Goal: Task Accomplishment & Management: Use online tool/utility

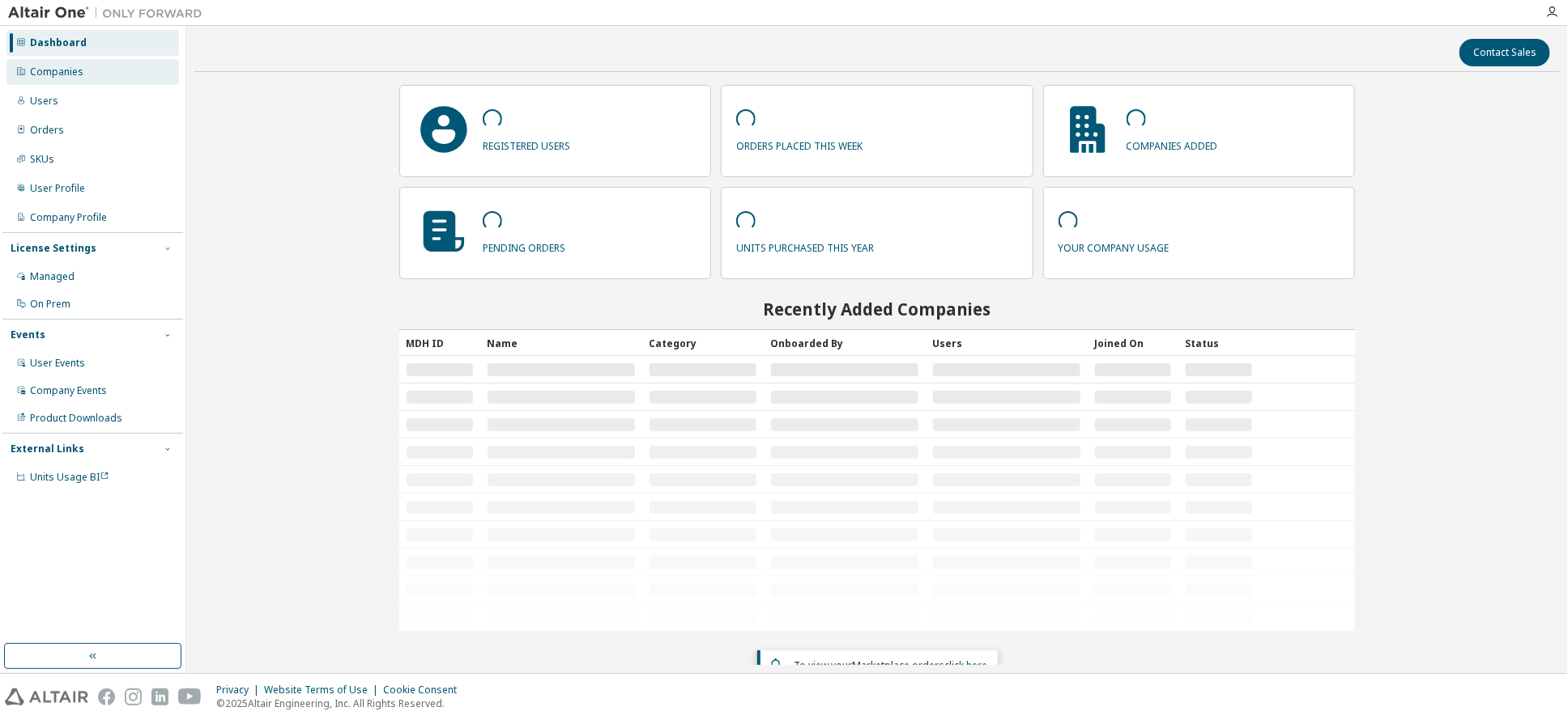
click at [80, 72] on div "Companies" at bounding box center [57, 72] width 53 height 13
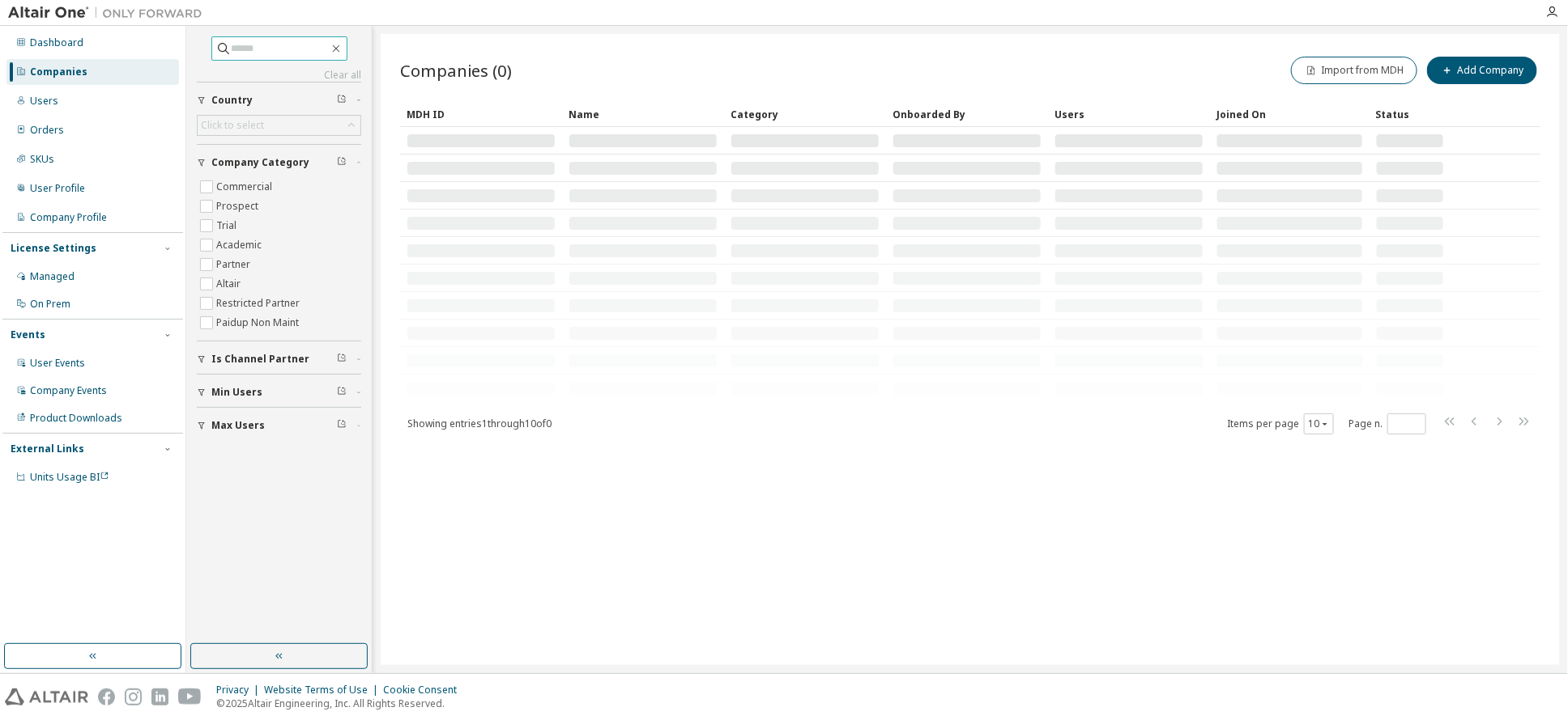
click at [325, 44] on input "text" at bounding box center [280, 48] width 98 height 16
type input "*****"
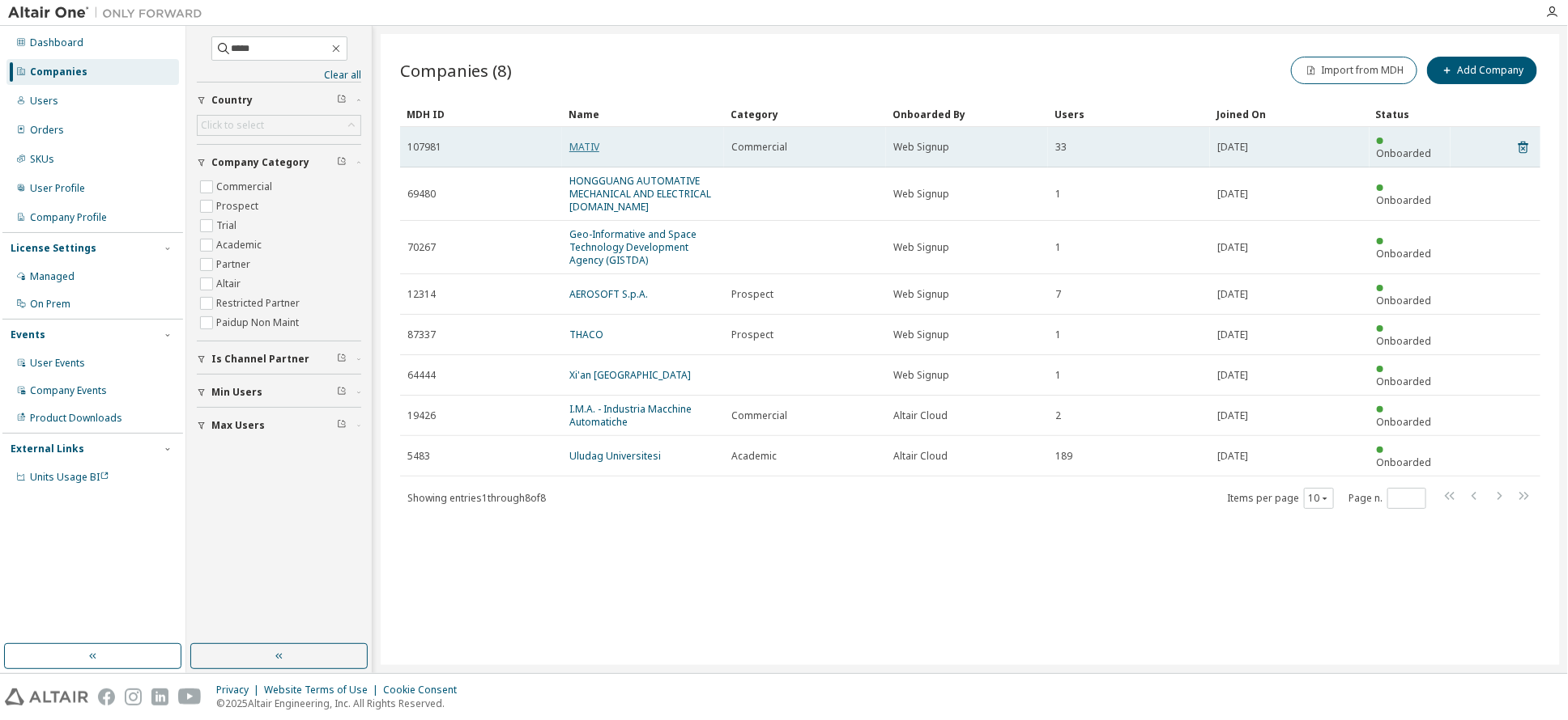
click at [577, 140] on link "MATIV" at bounding box center [584, 147] width 30 height 14
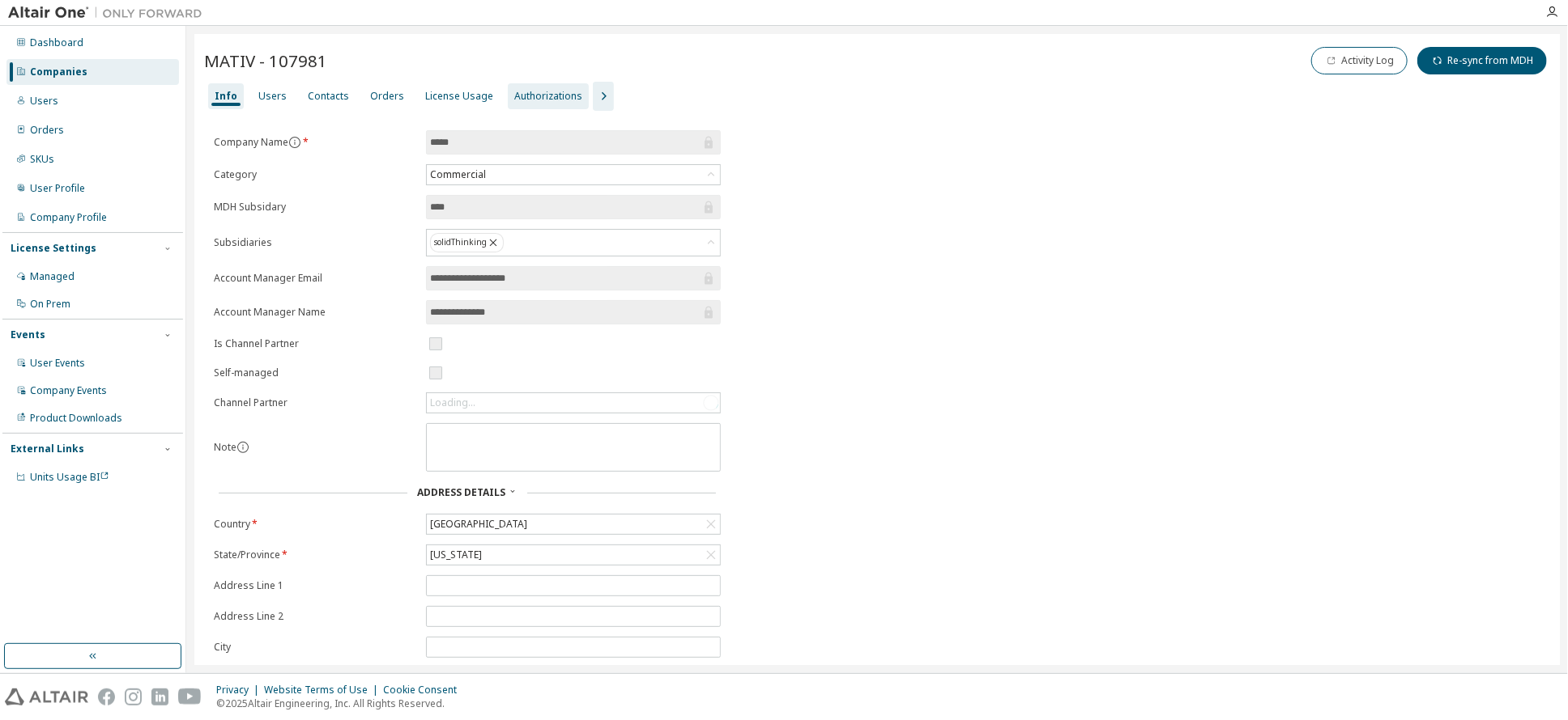
click at [552, 94] on div "Authorizations" at bounding box center [548, 97] width 68 height 13
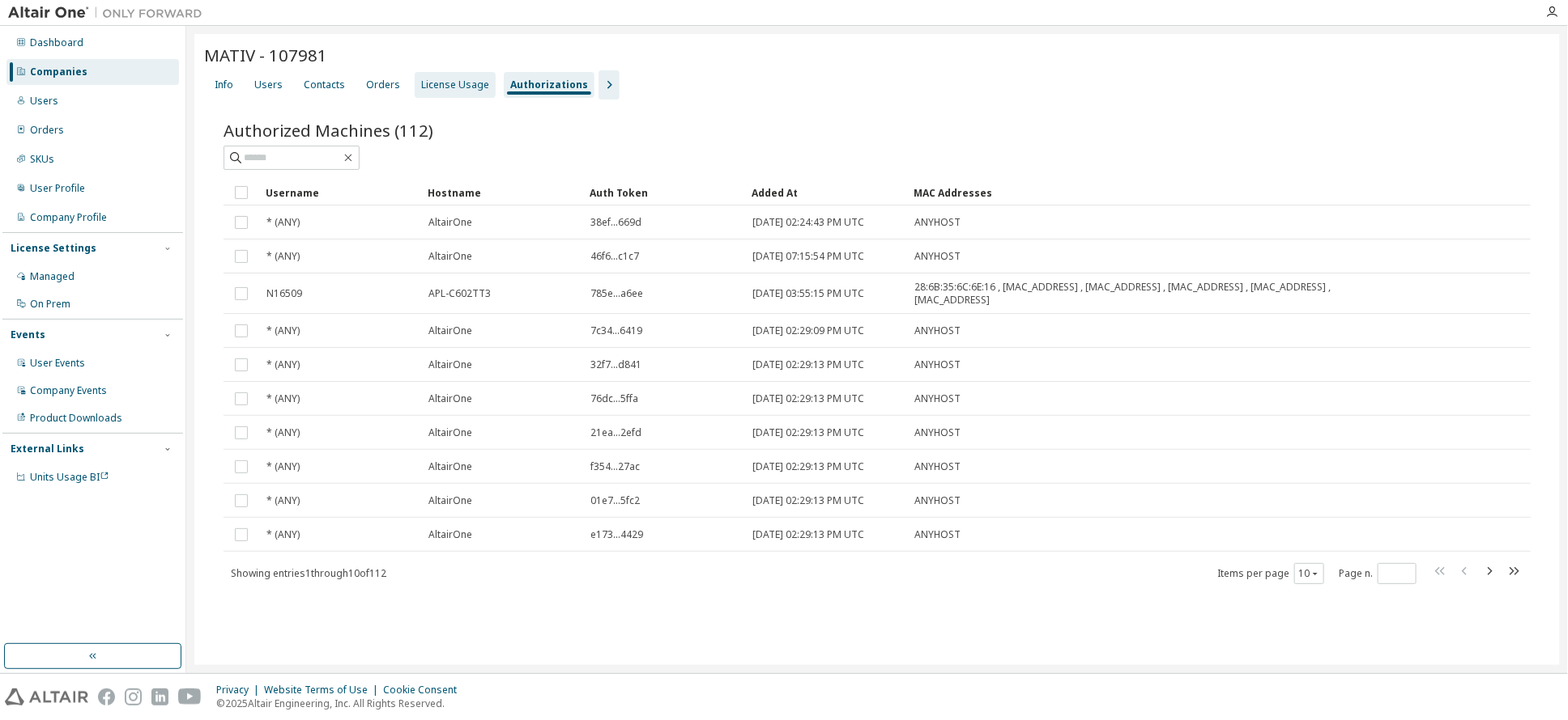
click at [462, 88] on div "License Usage" at bounding box center [455, 85] width 68 height 13
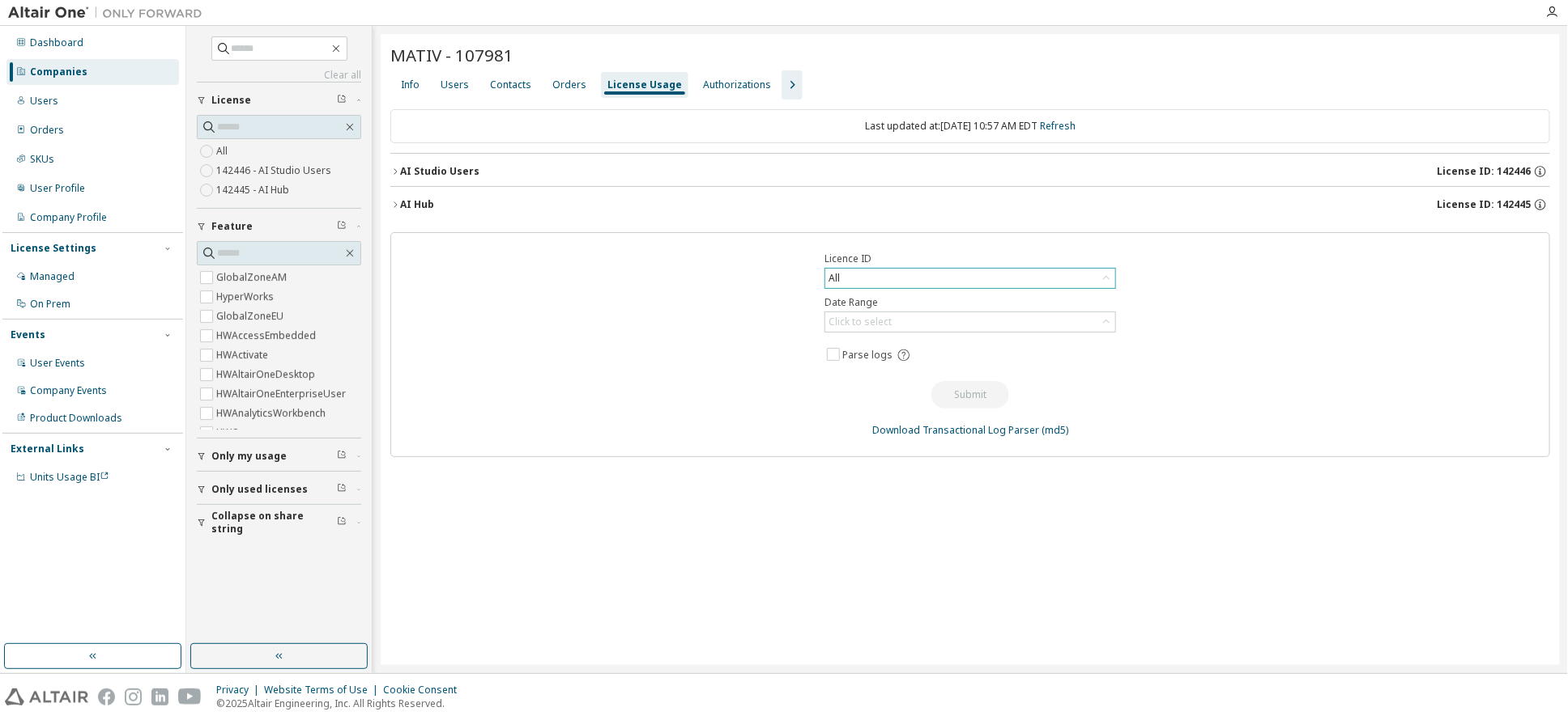
click at [857, 285] on div "All" at bounding box center [970, 278] width 290 height 20
click at [879, 383] on li "142445 - AI Hub" at bounding box center [970, 387] width 287 height 21
click at [693, 371] on div "Licence ID 142445 - AI Hub Date Range Click to select Parse logs Submit Downloa…" at bounding box center [970, 345] width 1160 height 225
drag, startPoint x: 392, startPoint y: 201, endPoint x: 399, endPoint y: 213, distance: 13.9
click at [392, 202] on icon "button" at bounding box center [395, 205] width 10 height 10
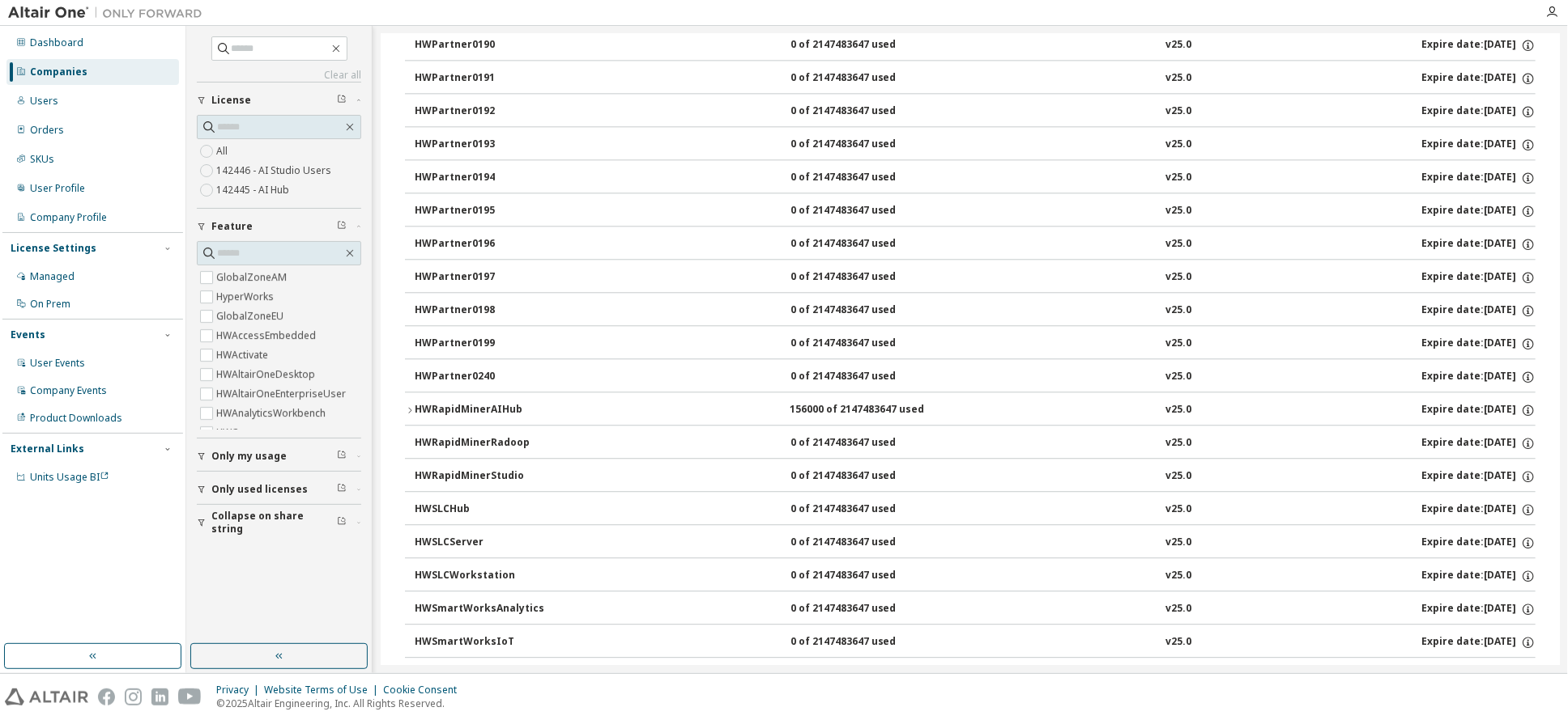
scroll to position [2023, 0]
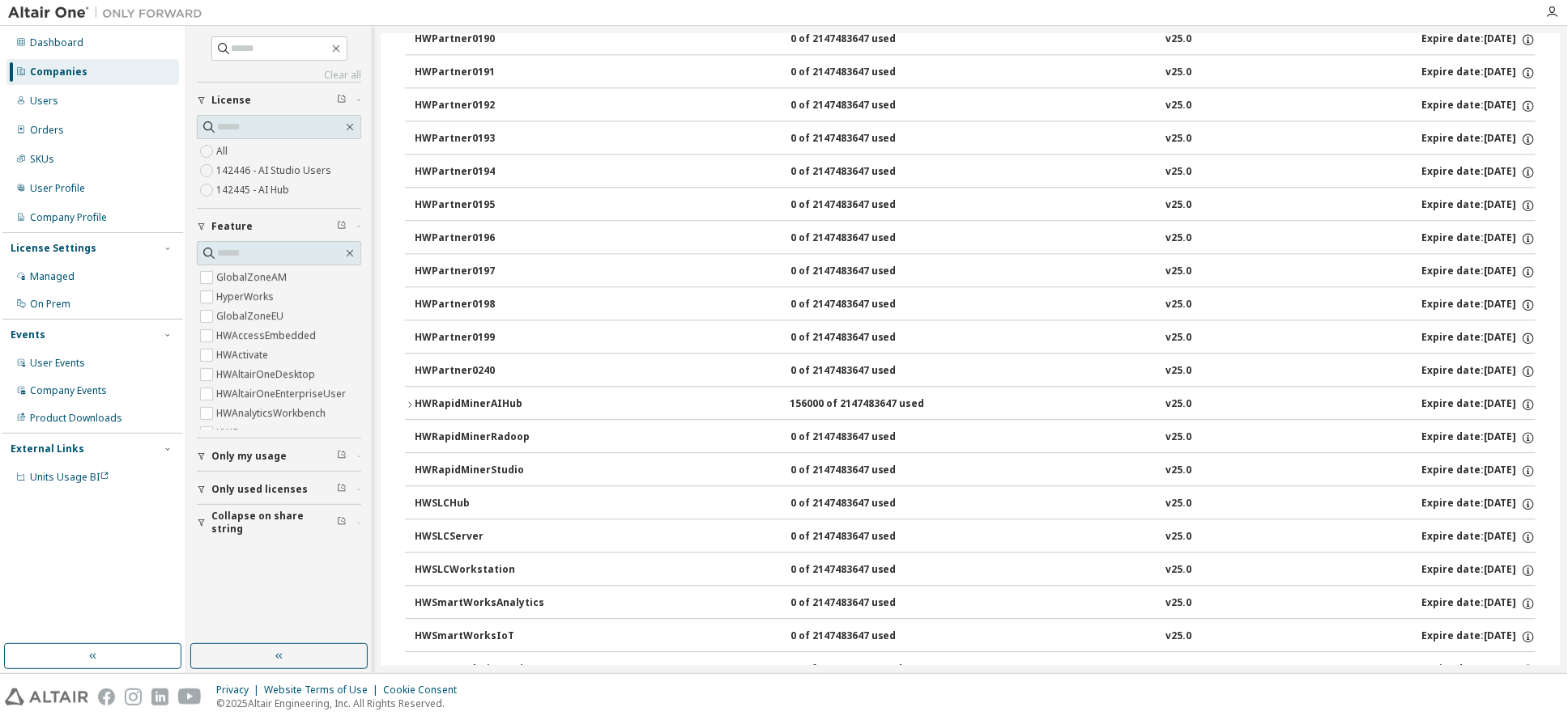
click at [482, 401] on div "HWRapidMinerAIHub" at bounding box center [488, 405] width 146 height 15
